Goal: Entertainment & Leisure: Browse casually

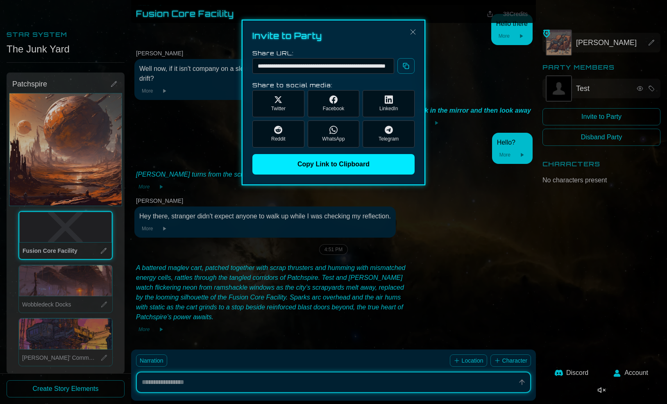
scroll to position [152, 0]
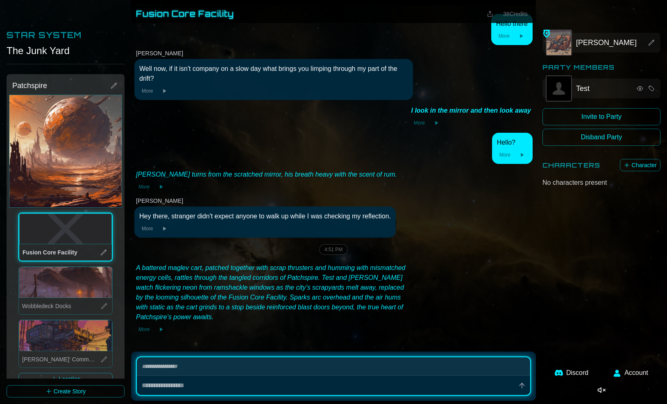
click at [290, 375] on textarea at bounding box center [334, 366] width 394 height 18
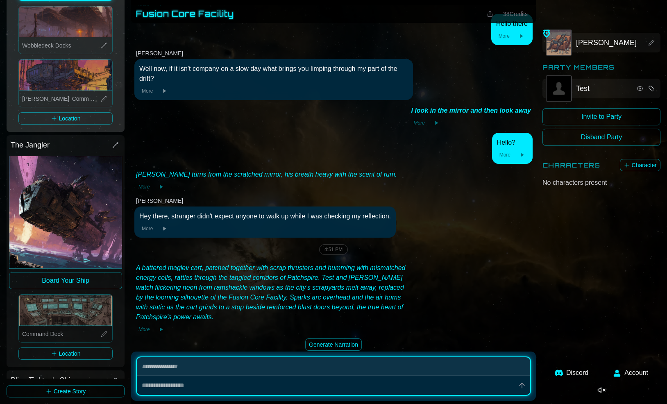
scroll to position [299, 0]
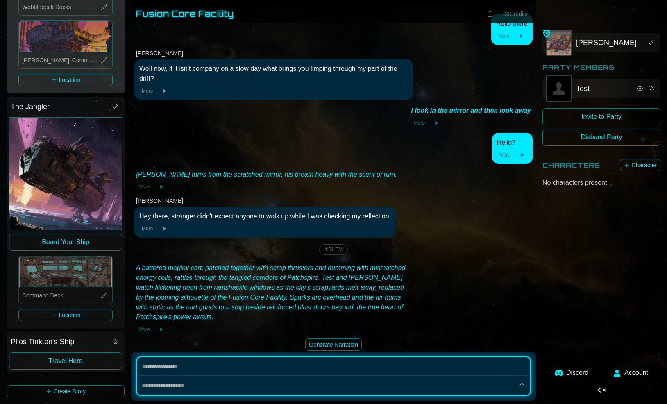
click at [87, 245] on button "Board Your Ship" at bounding box center [65, 242] width 113 height 17
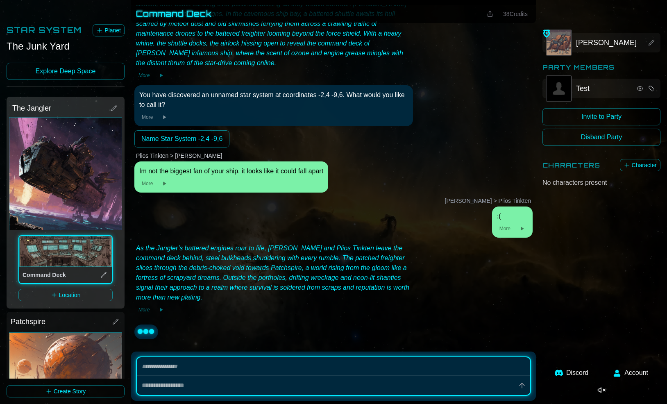
scroll to position [59, 0]
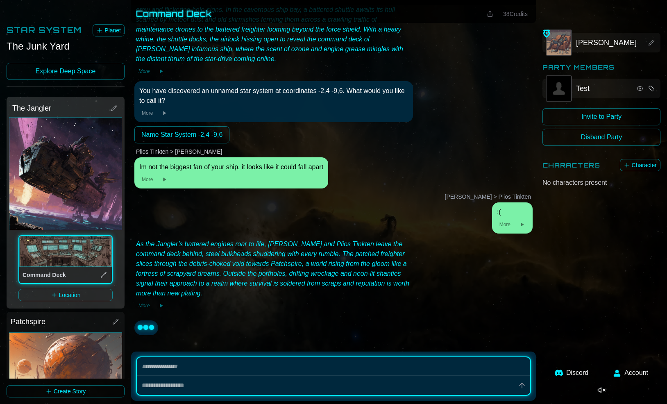
click at [80, 67] on link "Explore Deep Space" at bounding box center [66, 71] width 118 height 17
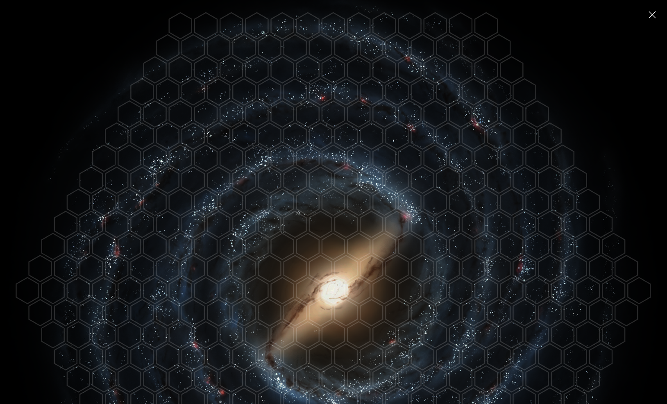
click at [333, 294] on polygon at bounding box center [333, 291] width 23 height 26
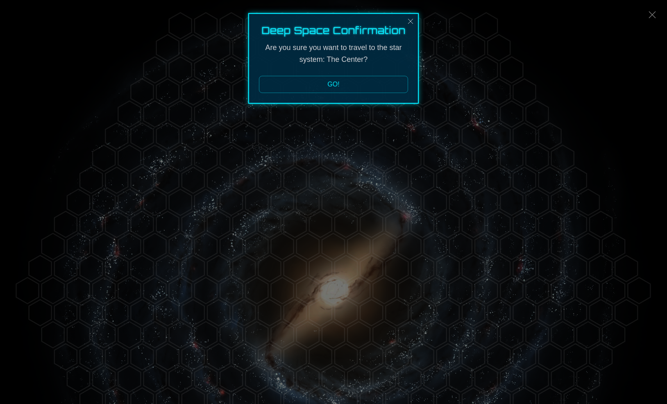
click at [329, 82] on button "GO!" at bounding box center [333, 84] width 149 height 17
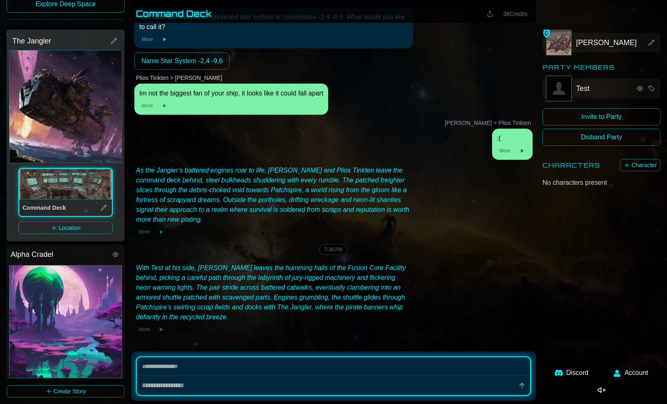
scroll to position [102, 0]
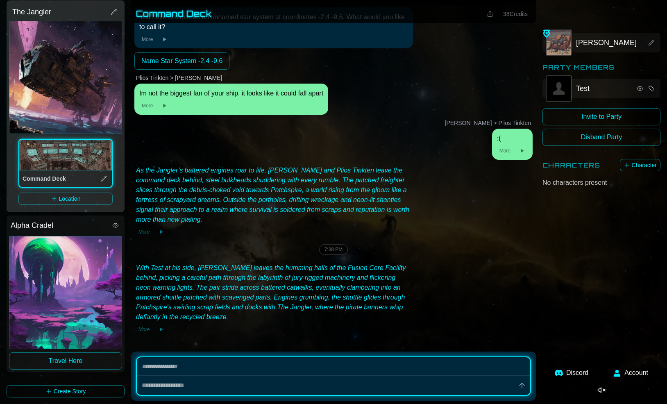
click at [78, 362] on button "Travel Here" at bounding box center [65, 361] width 113 height 17
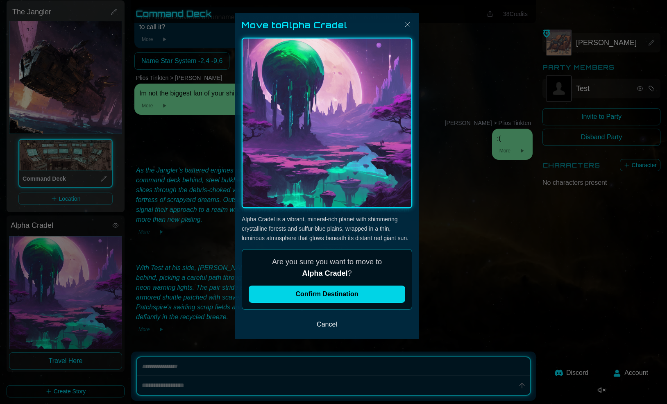
click at [309, 293] on button "Confirm Destination" at bounding box center [327, 294] width 157 height 17
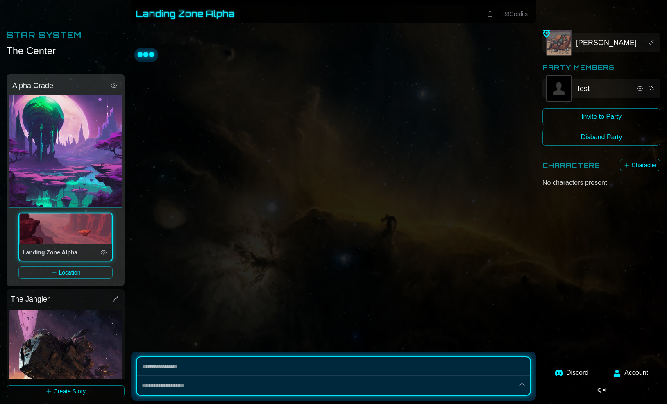
scroll to position [0, 0]
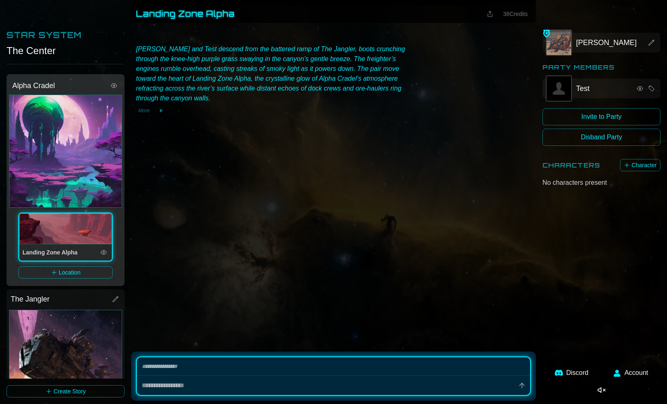
type textarea "*"
